Goal: Task Accomplishment & Management: Complete application form

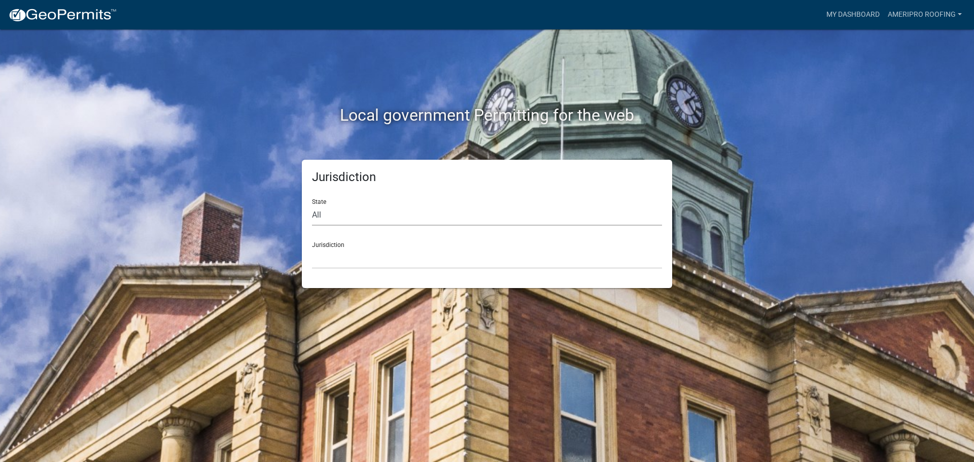
click at [400, 215] on select "All [US_STATE] [US_STATE] [US_STATE] [US_STATE] [US_STATE] [US_STATE] [US_STATE…" at bounding box center [487, 215] width 350 height 21
select select "[US_STATE]"
click at [312, 205] on select "All [US_STATE] [US_STATE] [US_STATE] [US_STATE] [US_STATE] [US_STATE] [US_STATE…" at bounding box center [487, 215] width 350 height 21
click at [372, 259] on select "City of [GEOGRAPHIC_DATA], [US_STATE] City of [GEOGRAPHIC_DATA], [US_STATE] Cit…" at bounding box center [487, 258] width 350 height 21
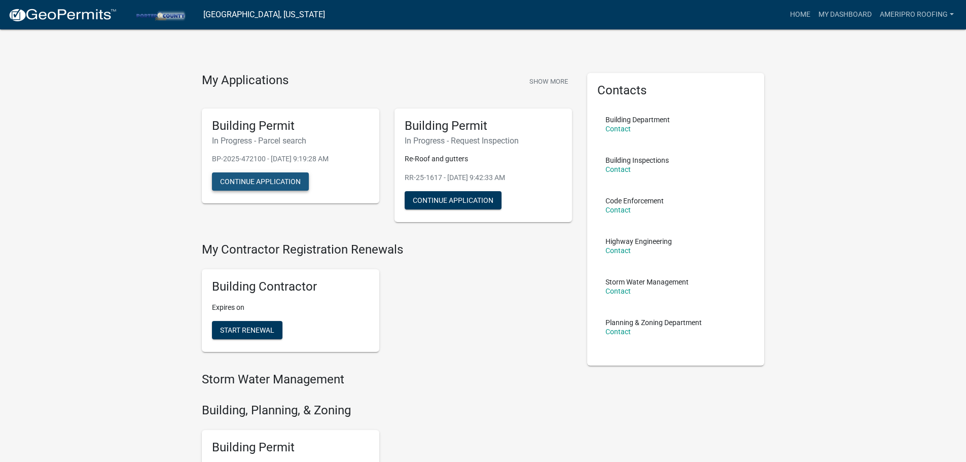
click at [288, 179] on button "Continue Application" at bounding box center [260, 181] width 97 height 18
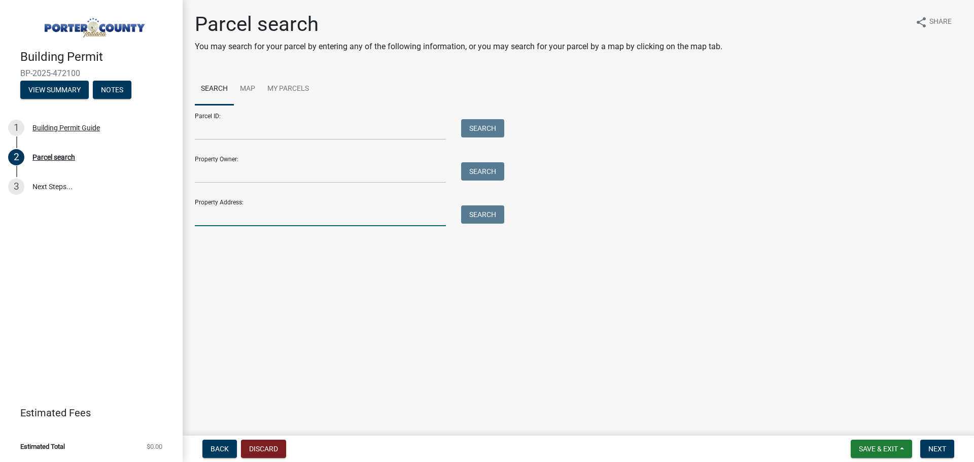
click at [247, 214] on input "Property Address:" at bounding box center [320, 215] width 251 height 21
click at [471, 217] on button "Search" at bounding box center [482, 214] width 43 height 18
click at [228, 223] on input "1971 cidermill" at bounding box center [320, 215] width 251 height 21
click at [233, 220] on input "1971 cidermill" at bounding box center [320, 215] width 251 height 21
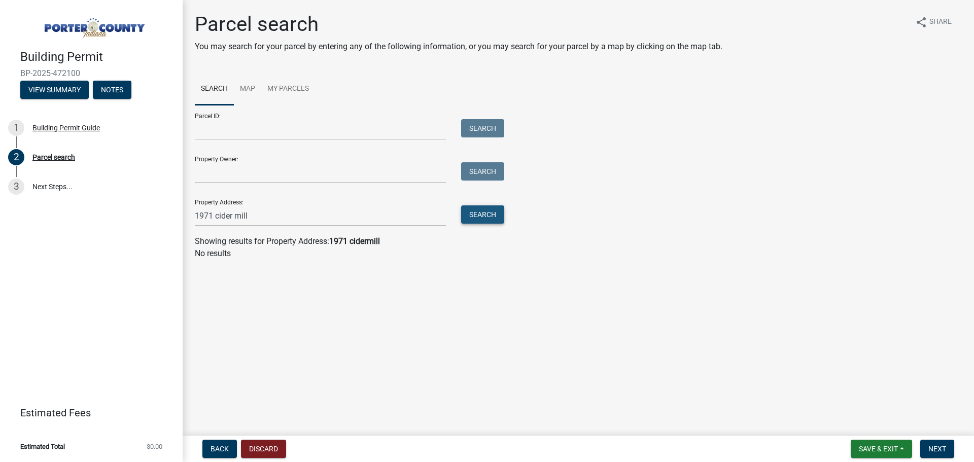
click at [480, 217] on button "Search" at bounding box center [482, 214] width 43 height 18
drag, startPoint x: 258, startPoint y: 217, endPoint x: 216, endPoint y: 216, distance: 42.1
click at [216, 216] on input "1971 cider mill" at bounding box center [320, 215] width 251 height 21
type input "1971 N cidermill"
drag, startPoint x: 294, startPoint y: 222, endPoint x: 169, endPoint y: 222, distance: 124.8
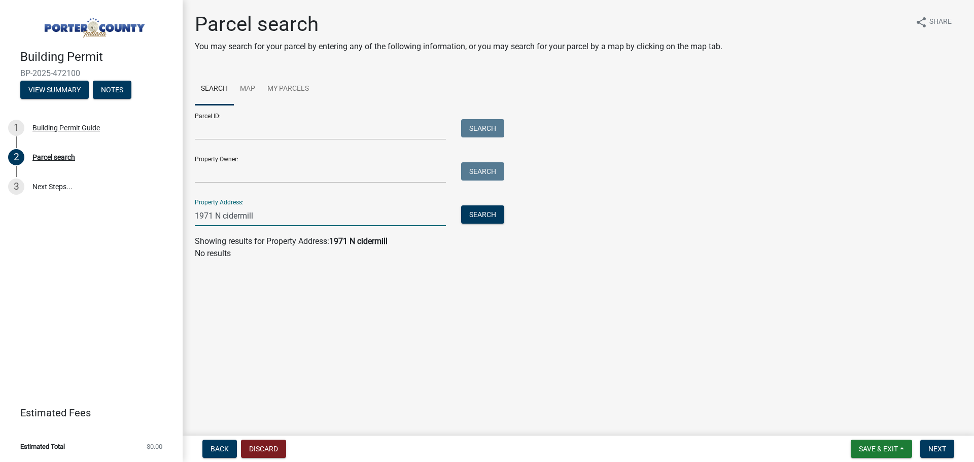
click at [172, 222] on div "Building Permit BP-2025-472100 View Summary Notes 1 Building Permit Guide 2 Par…" at bounding box center [487, 231] width 974 height 462
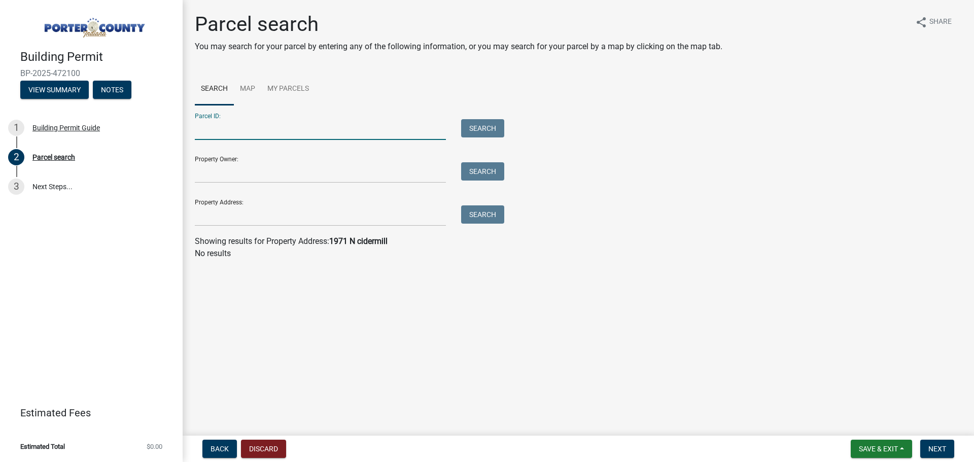
click at [226, 127] on input "Parcel ID:" at bounding box center [320, 129] width 251 height 21
paste input "460526100085000046"
type input "460526100085000046"
click at [478, 128] on button "Search" at bounding box center [482, 128] width 43 height 18
click at [613, 152] on div "Parcel ID: 460526100085000046 Search Property Owner: Search Property Address: S…" at bounding box center [578, 165] width 767 height 121
